Goal: Check status

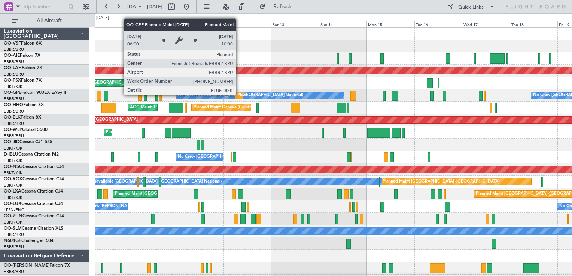
click at [239, 95] on div "Planned Maint [GEOGRAPHIC_DATA] ([GEOGRAPHIC_DATA] National)" at bounding box center [305, 95] width 136 height 11
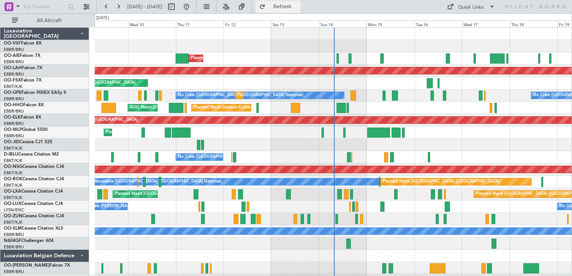
click at [298, 4] on span "Refresh" at bounding box center [282, 6] width 31 height 5
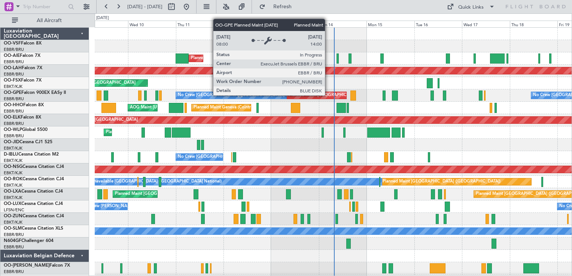
click at [328, 95] on div "Planned Maint [GEOGRAPHIC_DATA] ([GEOGRAPHIC_DATA] National)" at bounding box center [357, 95] width 136 height 11
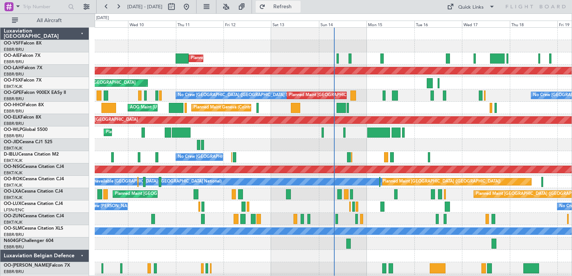
click at [298, 7] on span "Refresh" at bounding box center [282, 6] width 31 height 5
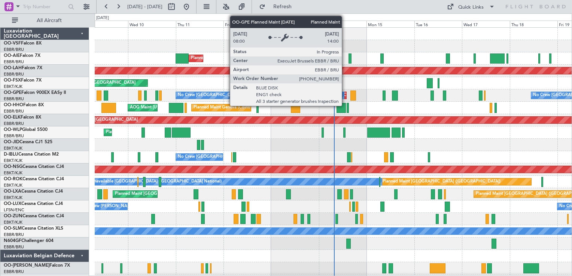
click at [345, 95] on div "Planned Maint [GEOGRAPHIC_DATA] ([GEOGRAPHIC_DATA] National)" at bounding box center [357, 95] width 136 height 11
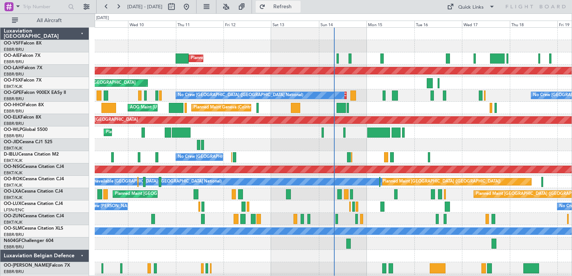
click at [298, 7] on span "Refresh" at bounding box center [282, 6] width 31 height 5
click at [309, 103] on div "Planned Maint Geneva (Cointrin) AOG Maint New York (Teterboro)" at bounding box center [333, 108] width 477 height 12
click at [22, 93] on span "[GEOGRAPHIC_DATA] (Brussels National)" at bounding box center [40, 91] width 72 height 9
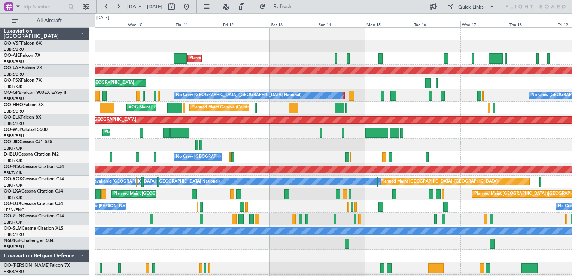
click at [18, 265] on span "OO-[PERSON_NAME]" at bounding box center [27, 266] width 46 height 4
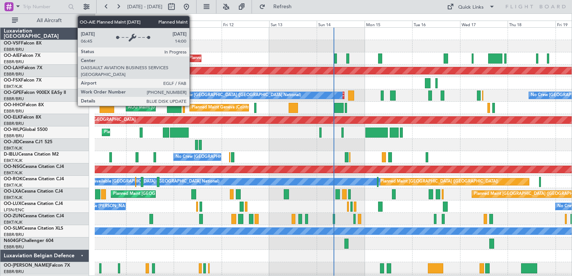
click at [193, 57] on div "Planned Maint [GEOGRAPHIC_DATA] ([GEOGRAPHIC_DATA])" at bounding box center [248, 58] width 118 height 11
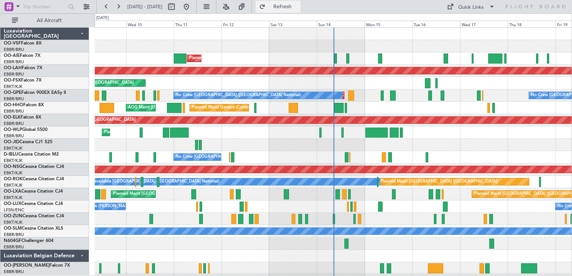
click at [298, 6] on span "Refresh" at bounding box center [282, 6] width 31 height 5
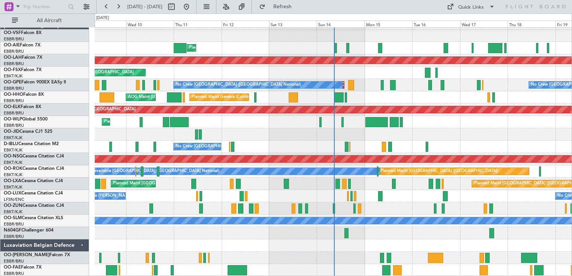
scroll to position [10, 0]
click at [298, 4] on span "Refresh" at bounding box center [282, 6] width 31 height 5
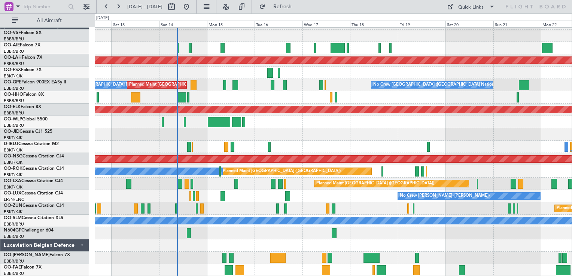
click at [343, 230] on div at bounding box center [333, 233] width 477 height 12
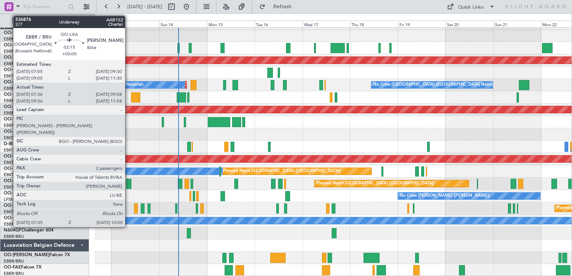
click at [128, 184] on div at bounding box center [128, 184] width 5 height 10
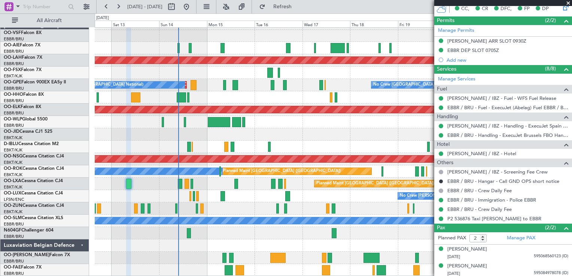
scroll to position [172, 0]
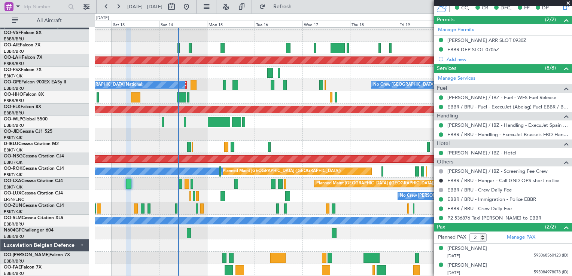
click at [569, 1] on span at bounding box center [568, 3] width 7 height 7
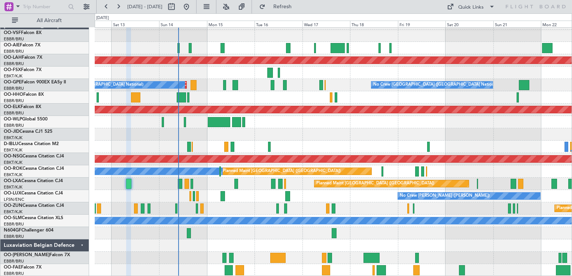
type input "0"
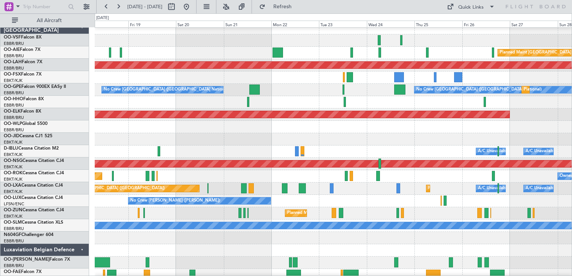
scroll to position [4, 0]
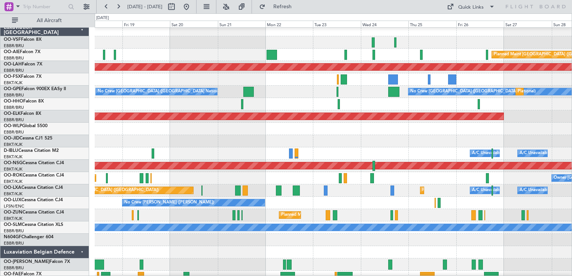
click at [284, 55] on div "Planned Maint [GEOGRAPHIC_DATA] ([GEOGRAPHIC_DATA])" at bounding box center [333, 55] width 477 height 12
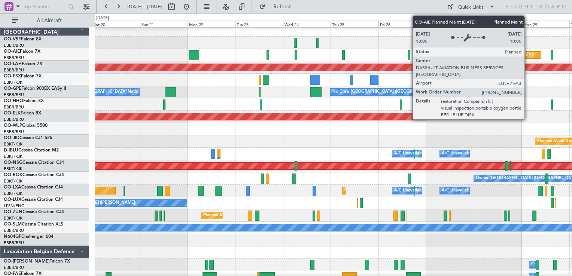
scroll to position [1, 0]
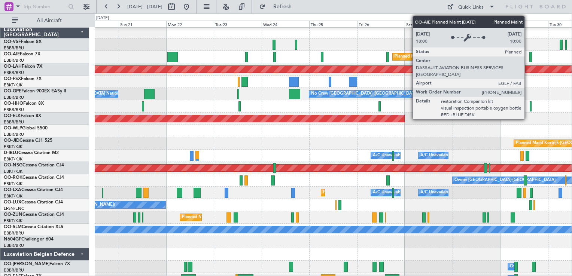
click at [428, 58] on div "Planned Maint [GEOGRAPHIC_DATA] ([GEOGRAPHIC_DATA])" at bounding box center [454, 56] width 118 height 11
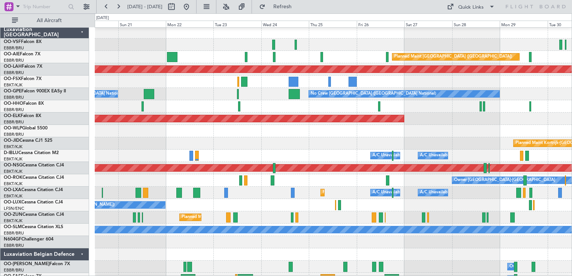
click at [467, 86] on div at bounding box center [333, 82] width 477 height 12
click at [192, 8] on button at bounding box center [187, 7] width 12 height 12
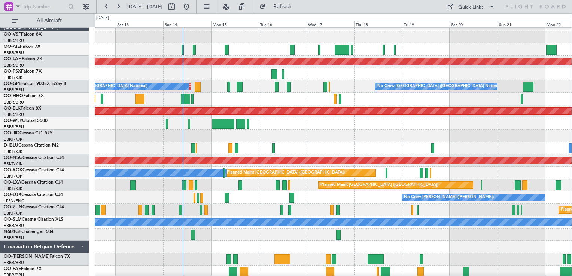
scroll to position [10, 0]
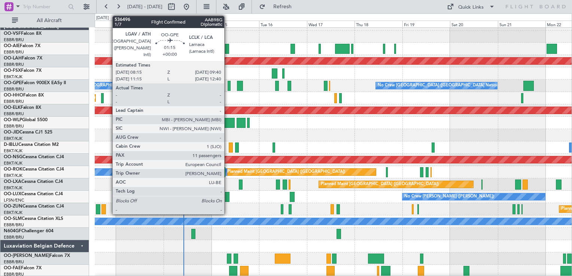
click at [228, 84] on div at bounding box center [229, 86] width 3 height 10
